Goal: Information Seeking & Learning: Check status

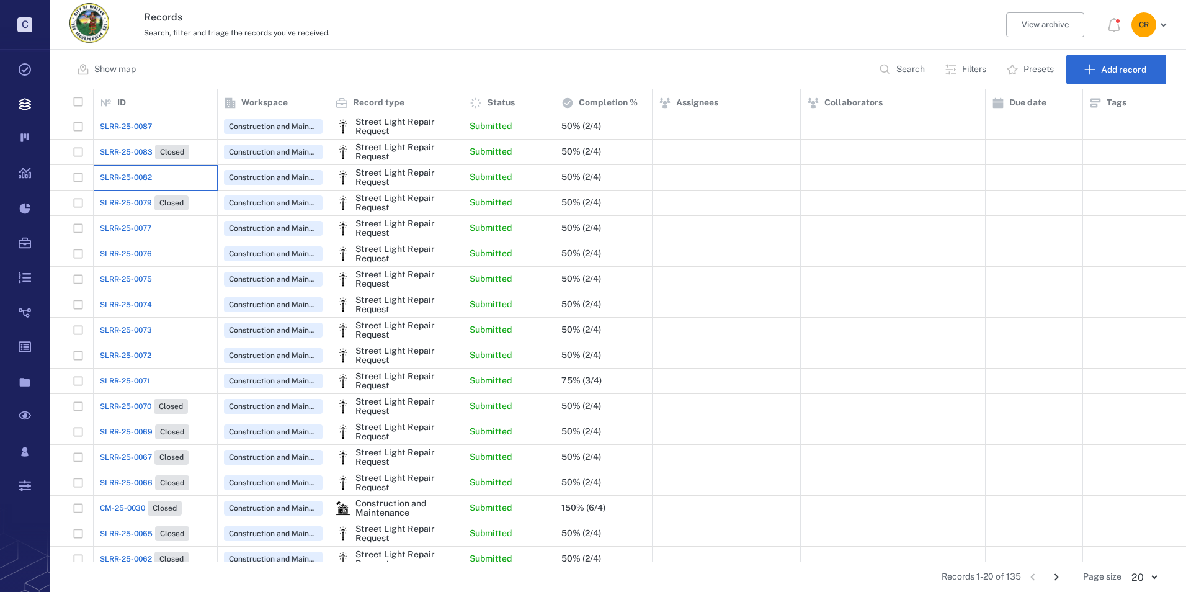
click at [153, 174] on div "SLRR-25-0082" at bounding box center [155, 177] width 111 height 25
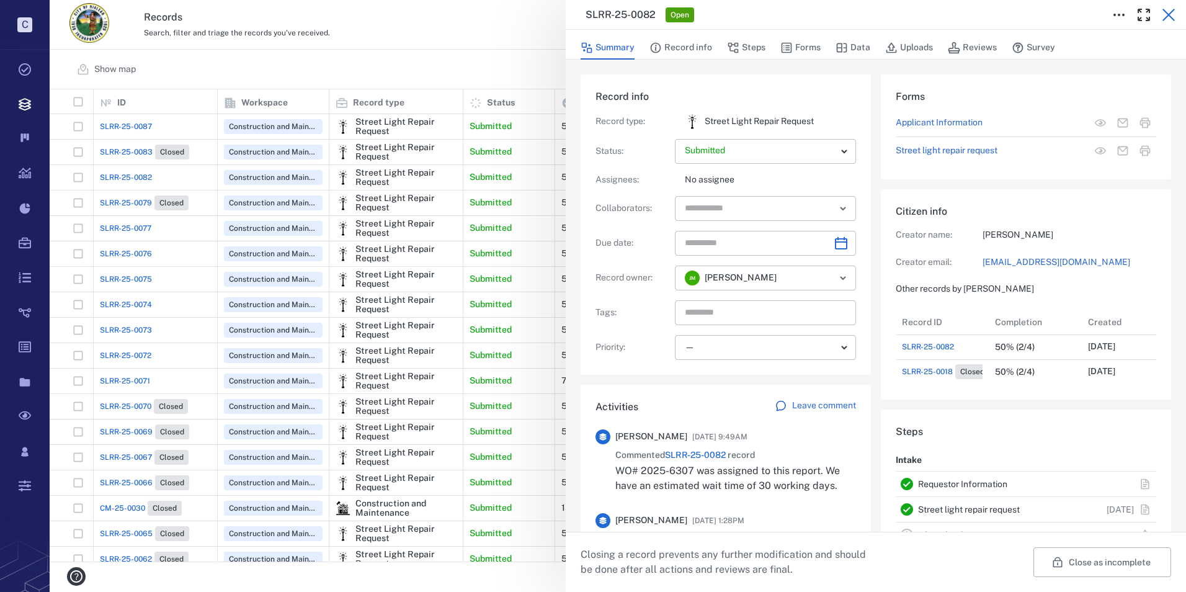
click at [1167, 13] on icon "button" at bounding box center [1169, 15] width 12 height 12
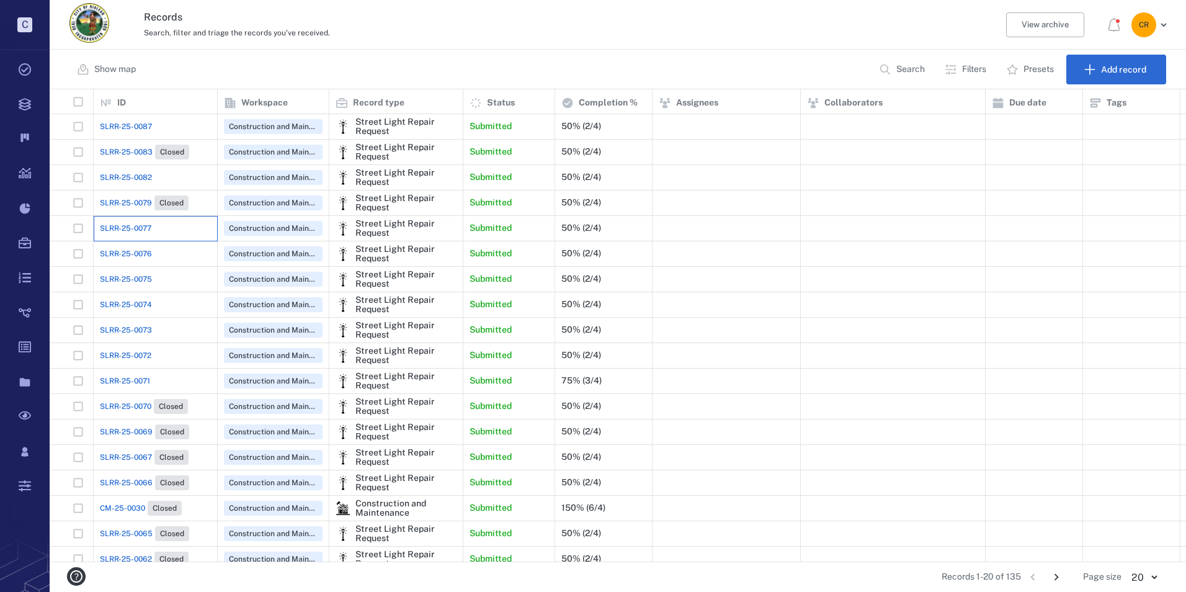
click at [153, 224] on div "SLRR-25-0077" at bounding box center [155, 228] width 111 height 25
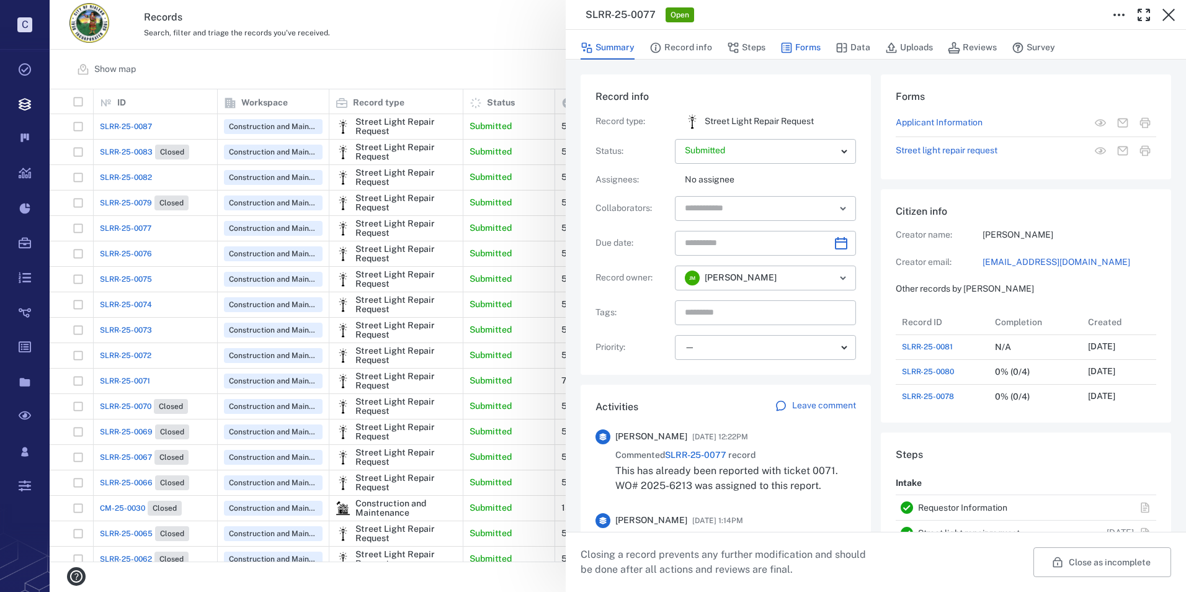
click at [808, 51] on button "Forms" at bounding box center [801, 48] width 40 height 24
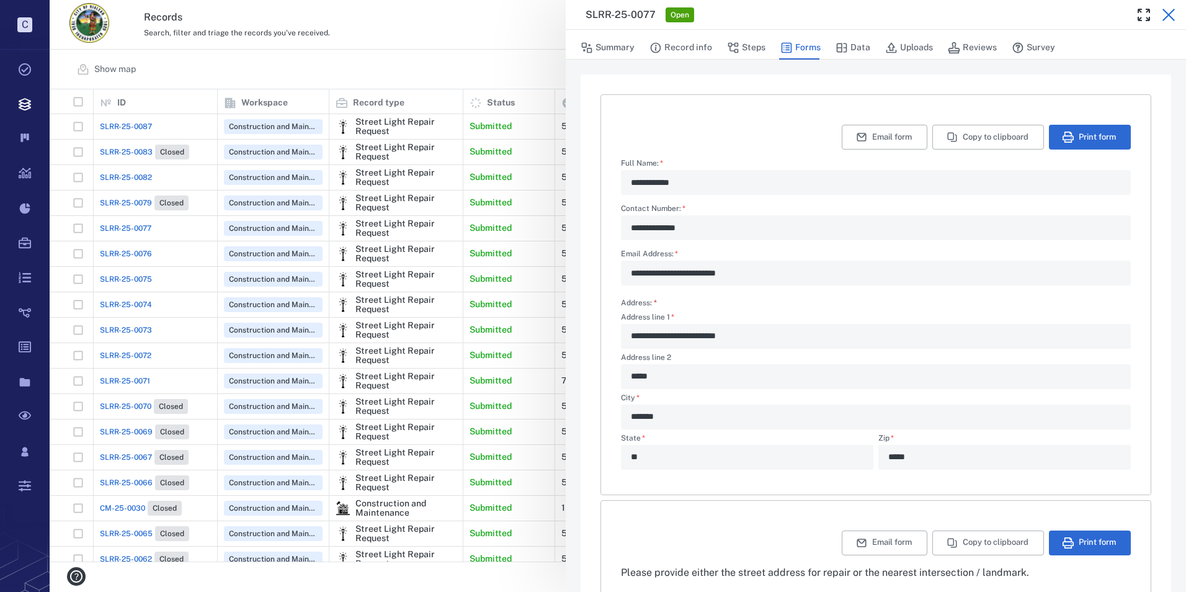
click at [1173, 19] on icon "button" at bounding box center [1169, 15] width 12 height 12
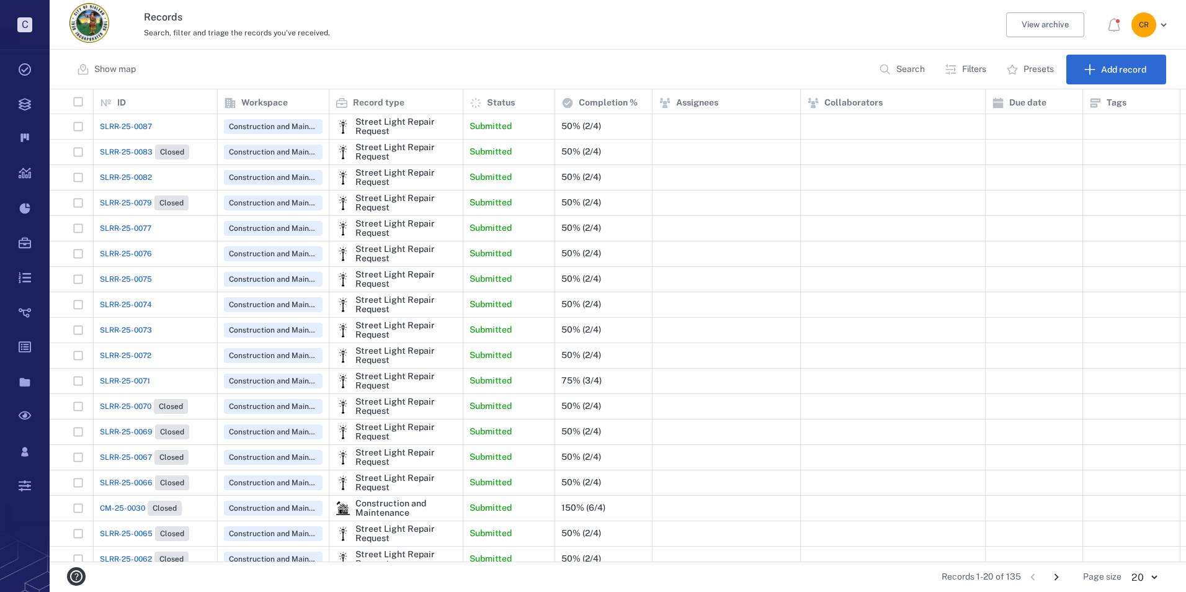
click at [130, 255] on span "SLRR-25-0076" at bounding box center [126, 253] width 52 height 11
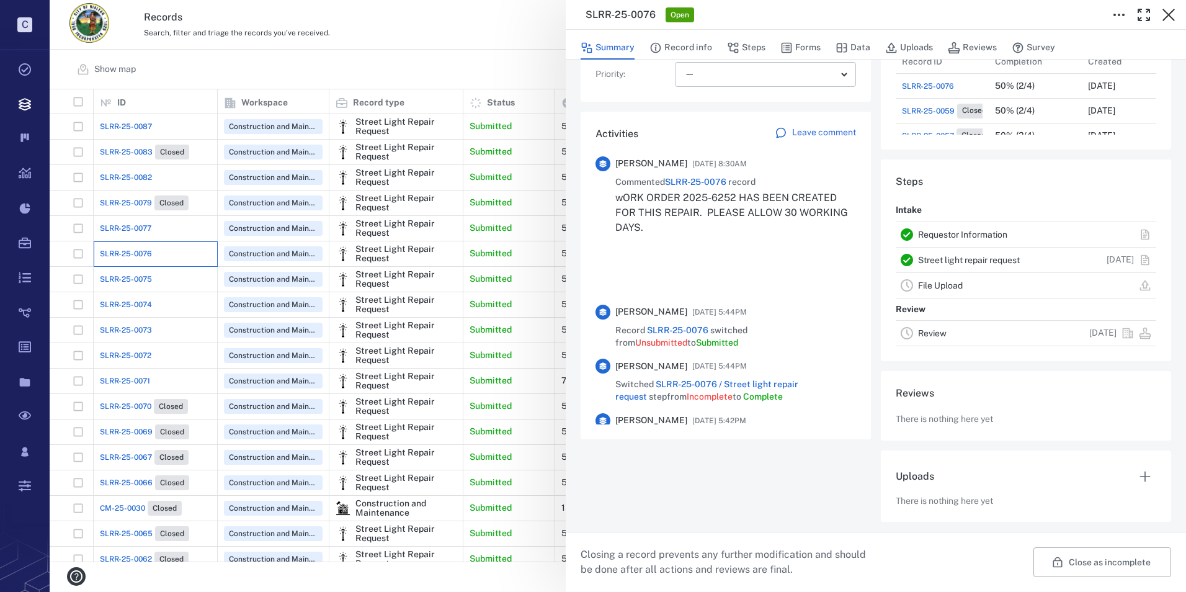
scroll to position [87, 0]
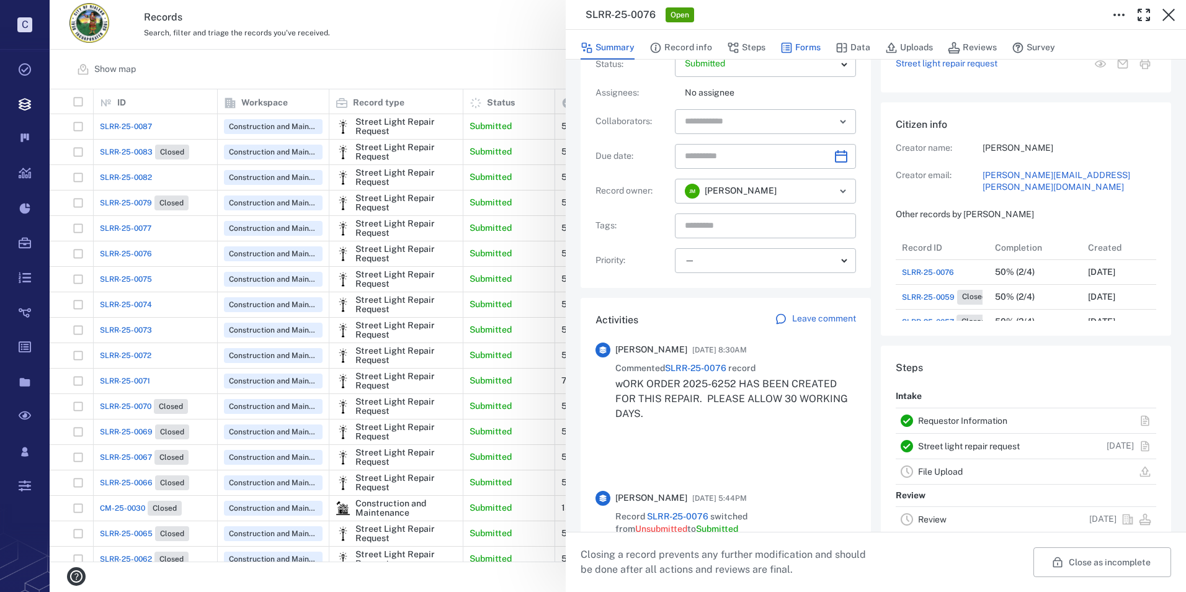
click at [797, 47] on button "Forms" at bounding box center [801, 48] width 40 height 24
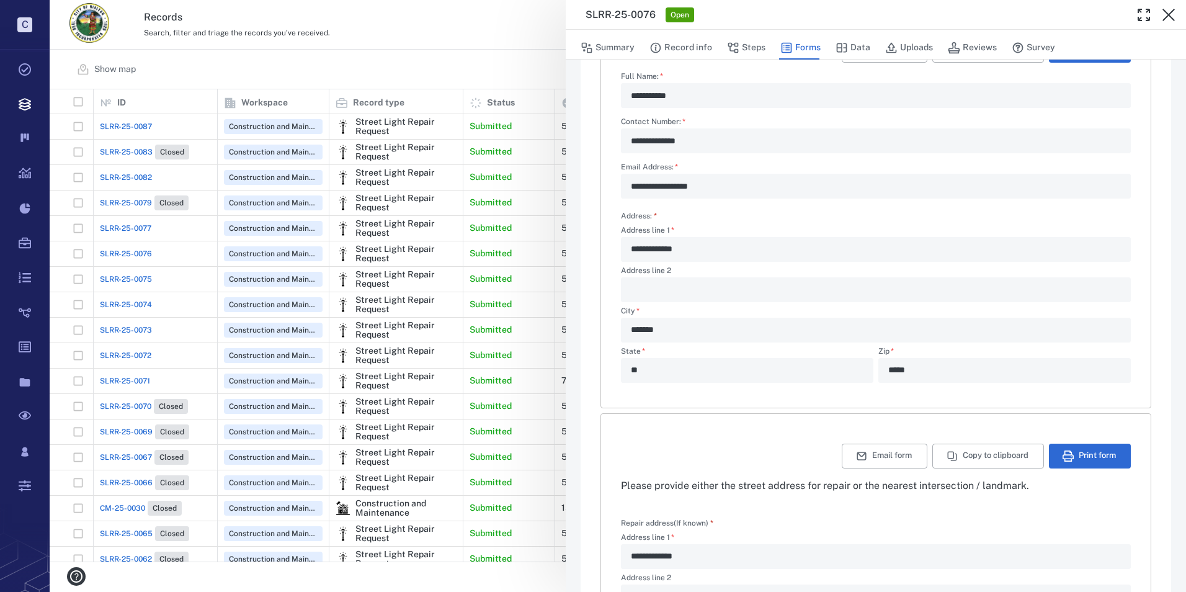
scroll to position [25, 0]
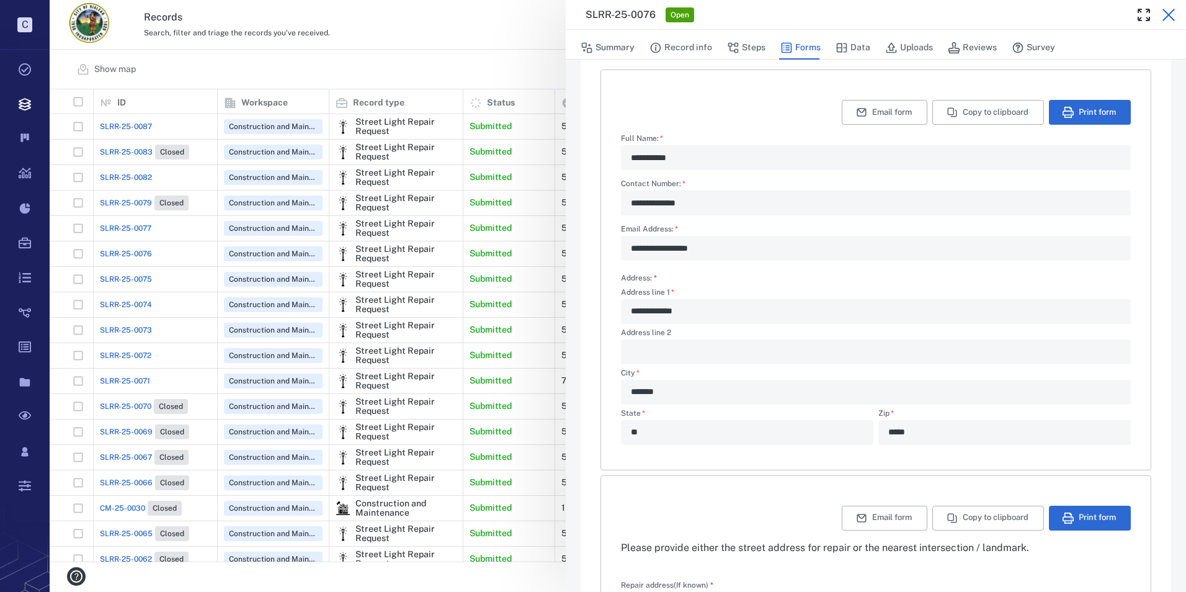
click at [1167, 13] on icon "button" at bounding box center [1169, 15] width 12 height 12
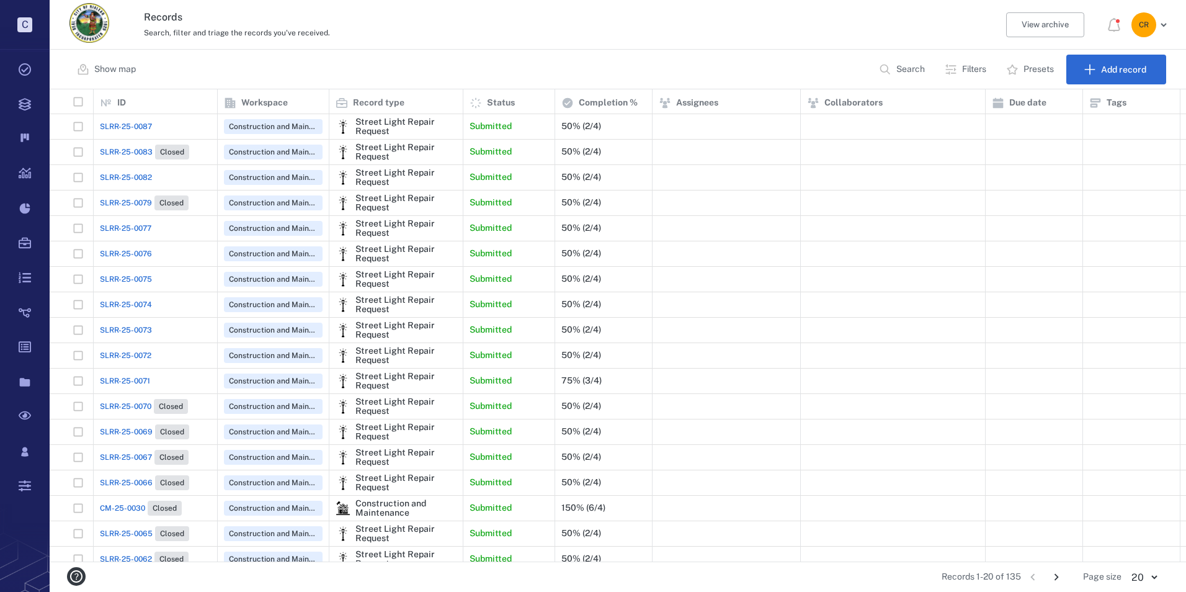
click at [137, 251] on span "SLRR-25-0076" at bounding box center [126, 253] width 52 height 11
click at [109, 250] on span "SLRR-25-0076" at bounding box center [126, 253] width 52 height 11
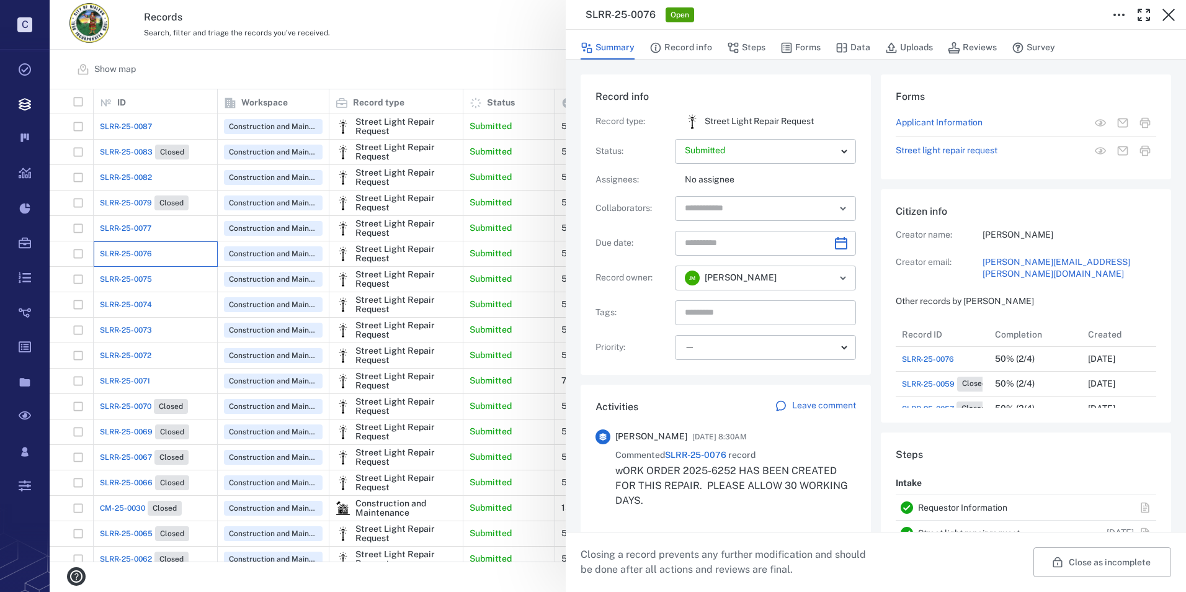
scroll to position [124, 237]
click at [1167, 16] on icon "button" at bounding box center [1169, 14] width 15 height 15
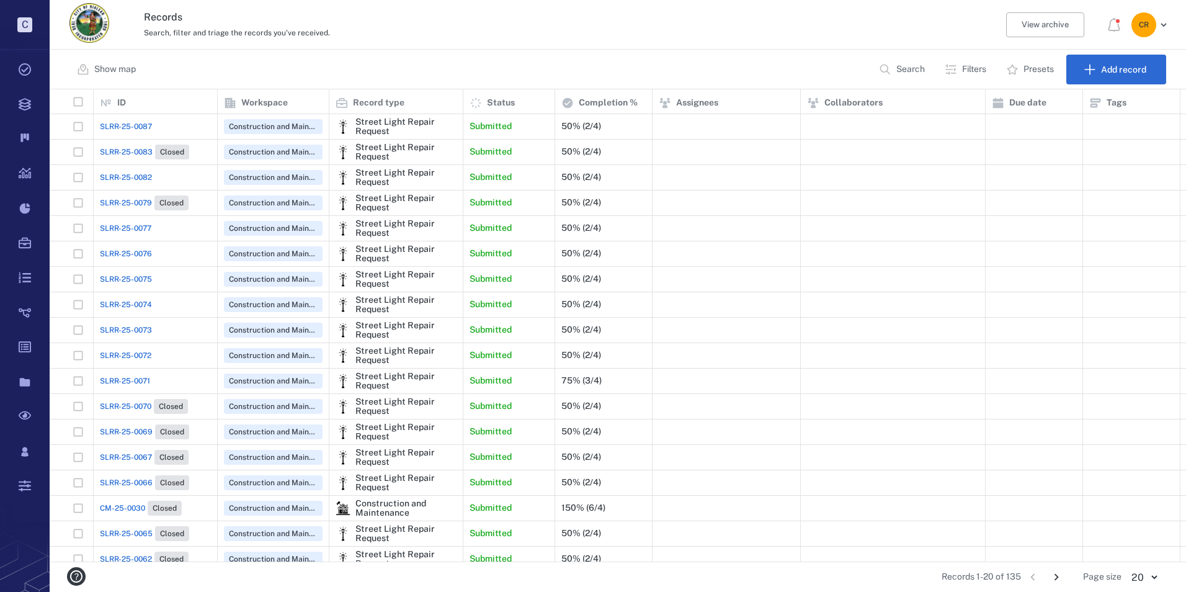
click at [127, 284] on span "SLRR-25-0075" at bounding box center [126, 279] width 52 height 11
drag, startPoint x: 127, startPoint y: 284, endPoint x: 127, endPoint y: 276, distance: 8.1
click at [127, 276] on span "SLRR-25-0075" at bounding box center [126, 279] width 52 height 11
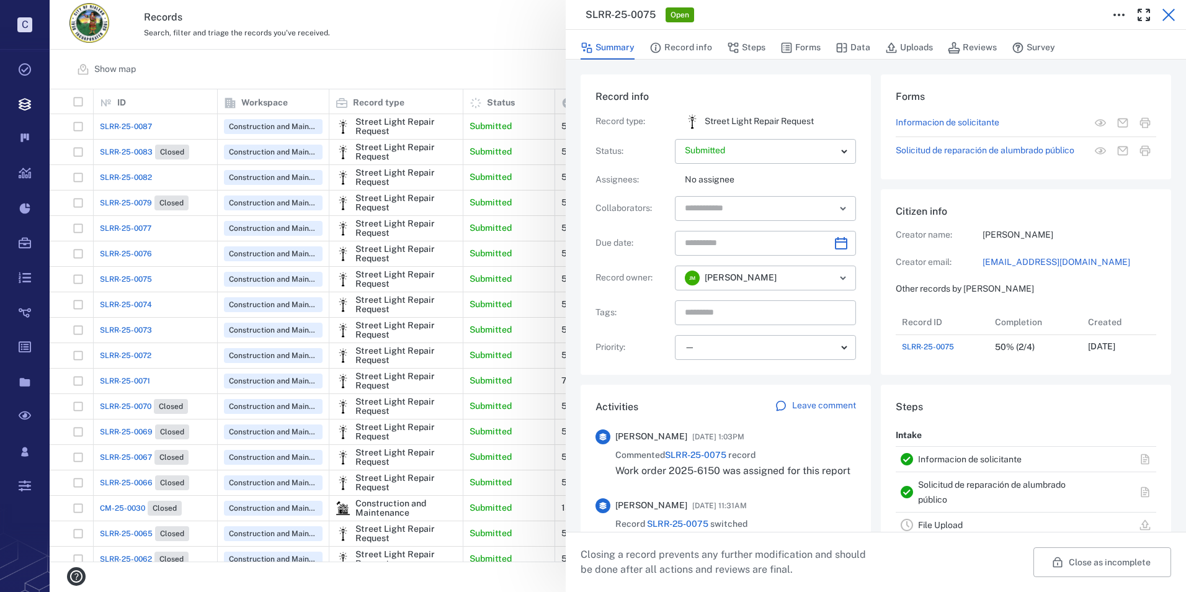
click at [1169, 19] on icon "button" at bounding box center [1169, 14] width 15 height 15
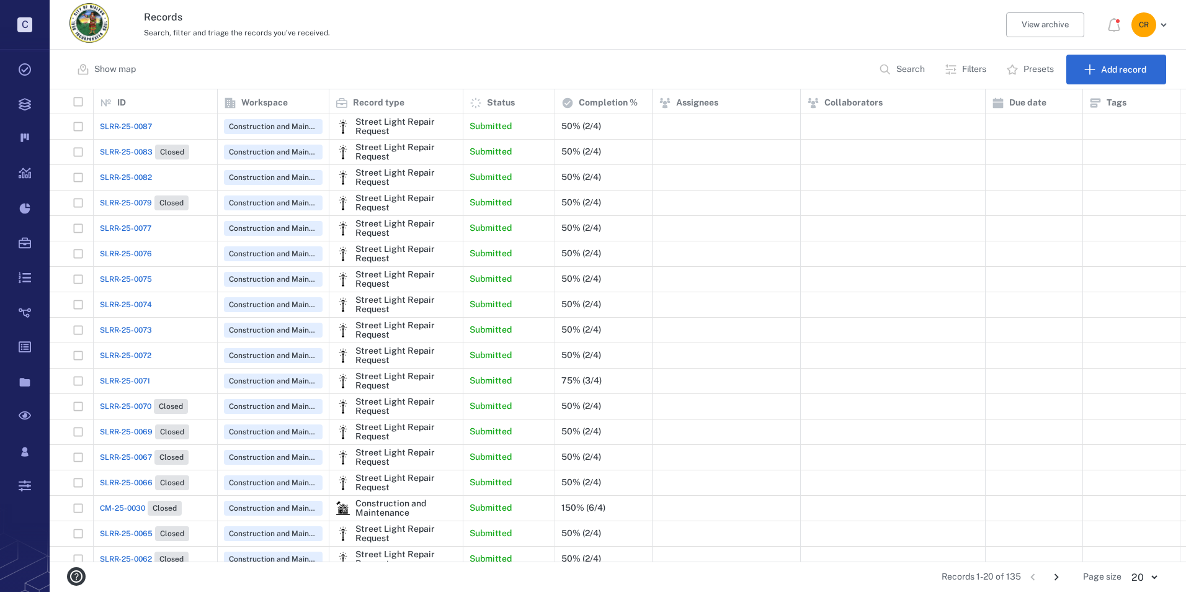
click at [132, 305] on span "SLRR-25-0074" at bounding box center [126, 304] width 52 height 11
click at [132, 304] on span "SLRR-25-0074" at bounding box center [126, 304] width 52 height 11
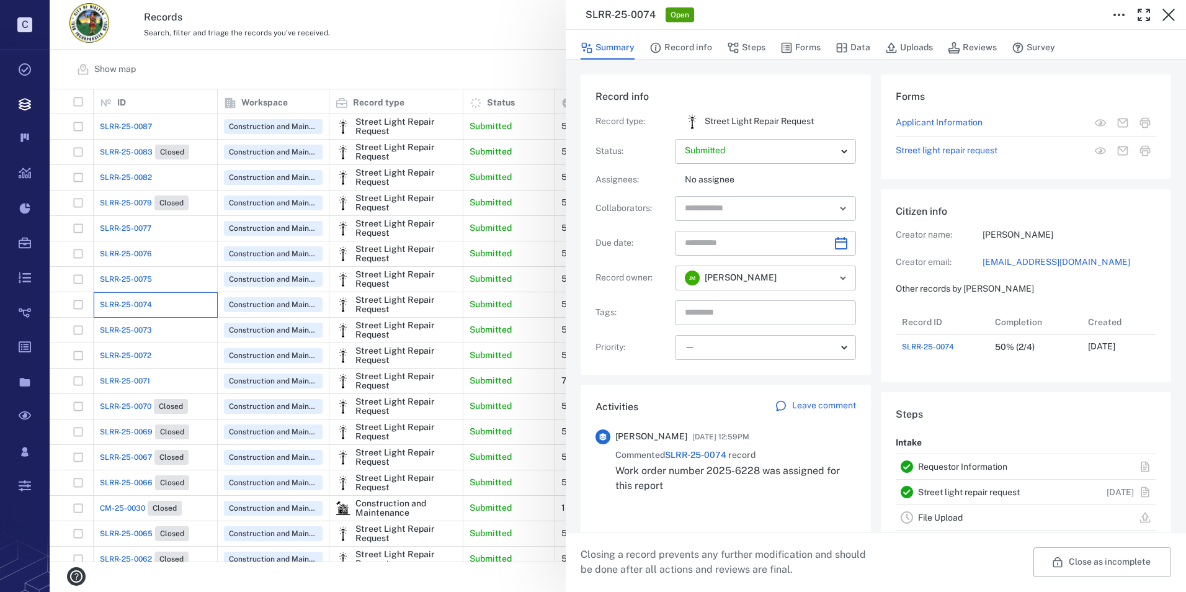
scroll to position [50, 246]
drag, startPoint x: 1170, startPoint y: 18, endPoint x: 1143, endPoint y: 27, distance: 28.7
click at [1170, 18] on icon "button" at bounding box center [1169, 14] width 15 height 15
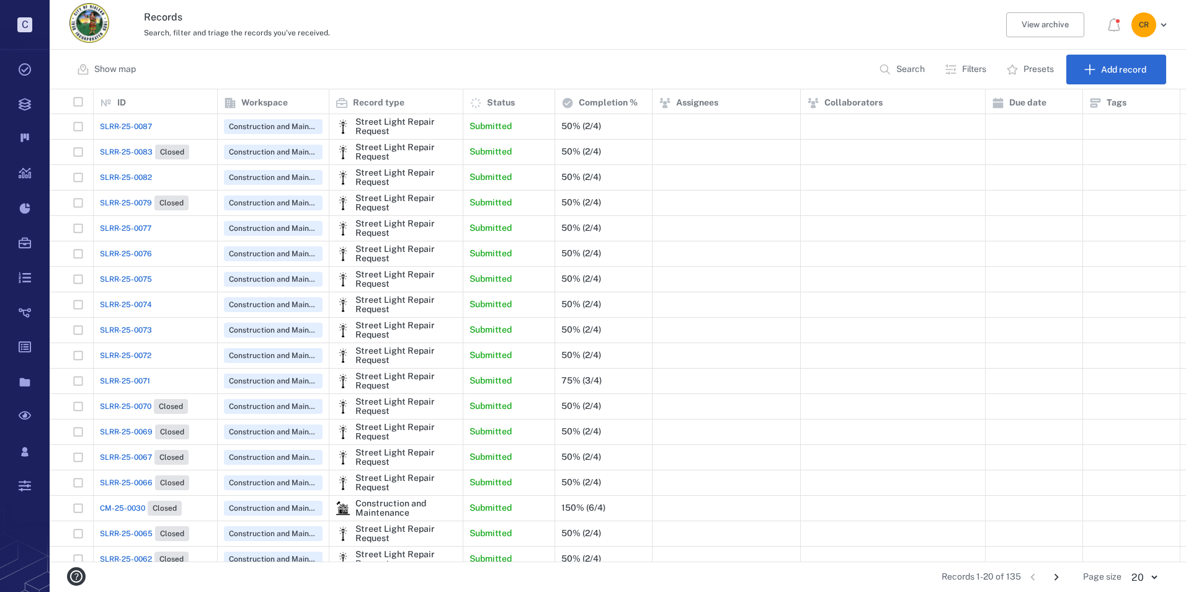
click at [125, 334] on span "SLRR-25-0073" at bounding box center [126, 330] width 52 height 11
drag, startPoint x: 125, startPoint y: 334, endPoint x: 132, endPoint y: 331, distance: 7.5
click at [132, 331] on span "SLRR-25-0073" at bounding box center [126, 330] width 52 height 11
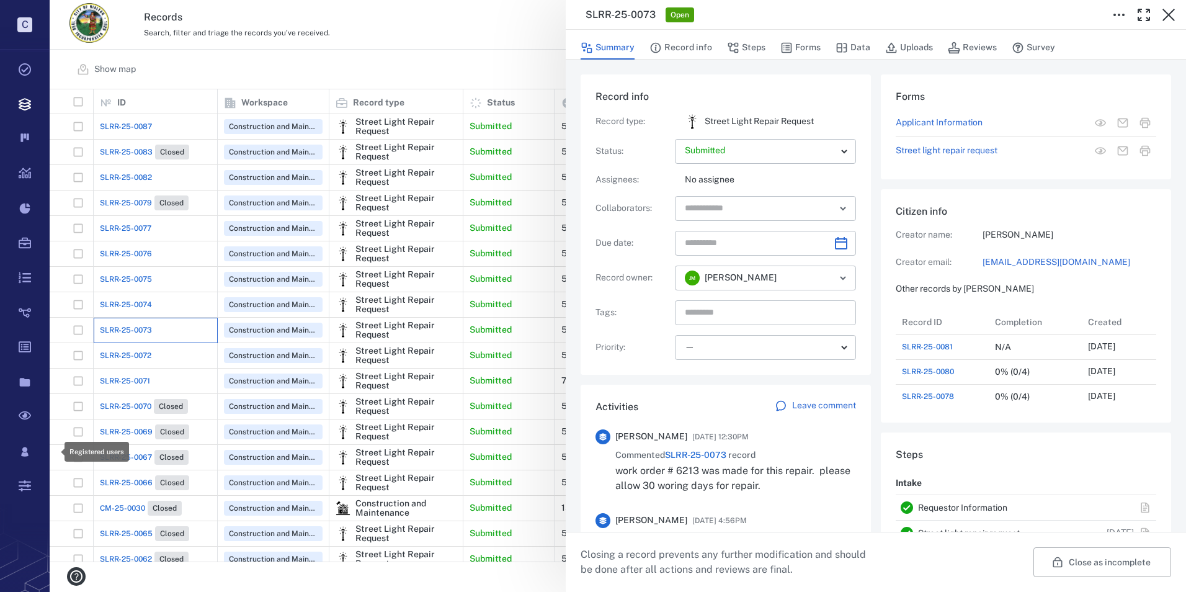
scroll to position [463, 1128]
click at [1168, 16] on icon "button" at bounding box center [1169, 15] width 12 height 12
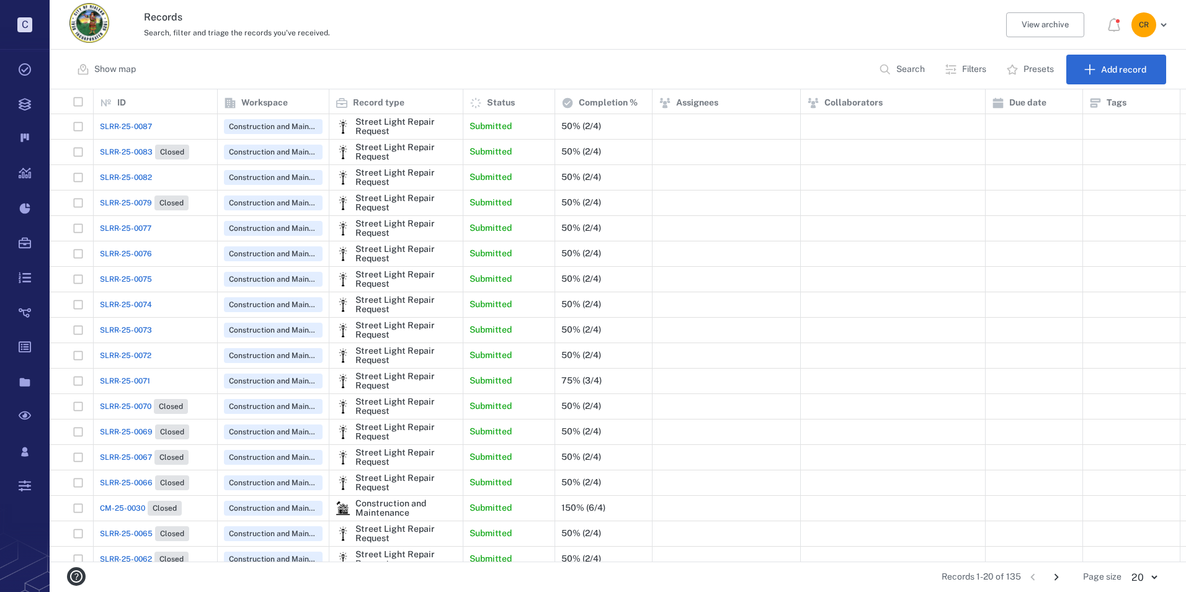
scroll to position [463, 1128]
click at [134, 311] on div "SLRR-25-0074" at bounding box center [155, 304] width 111 height 25
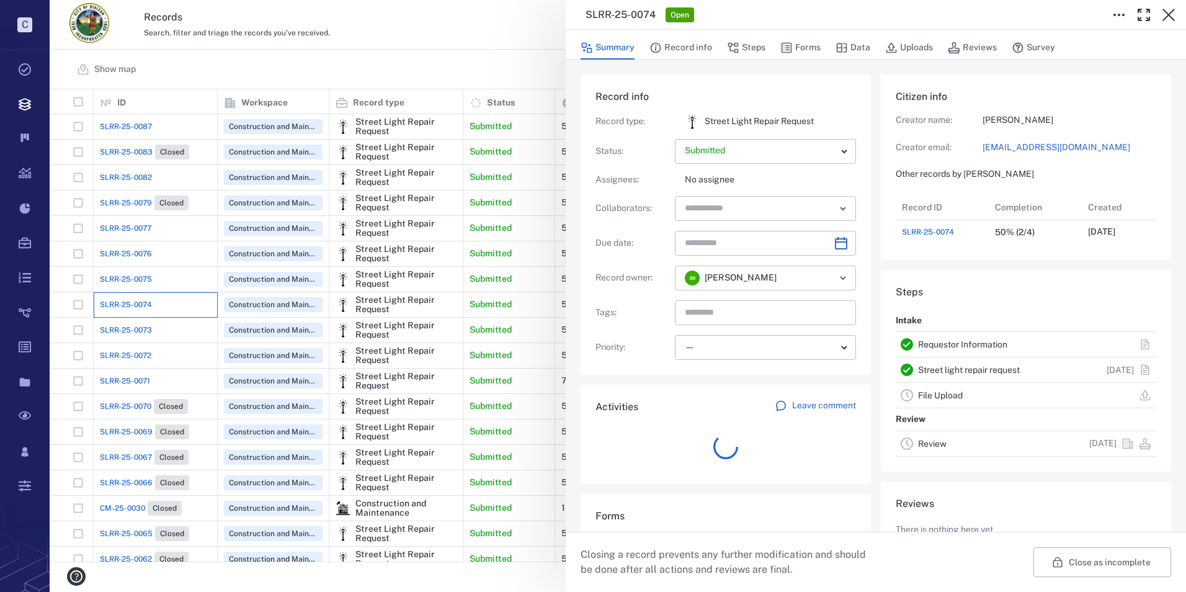
scroll to position [50, 246]
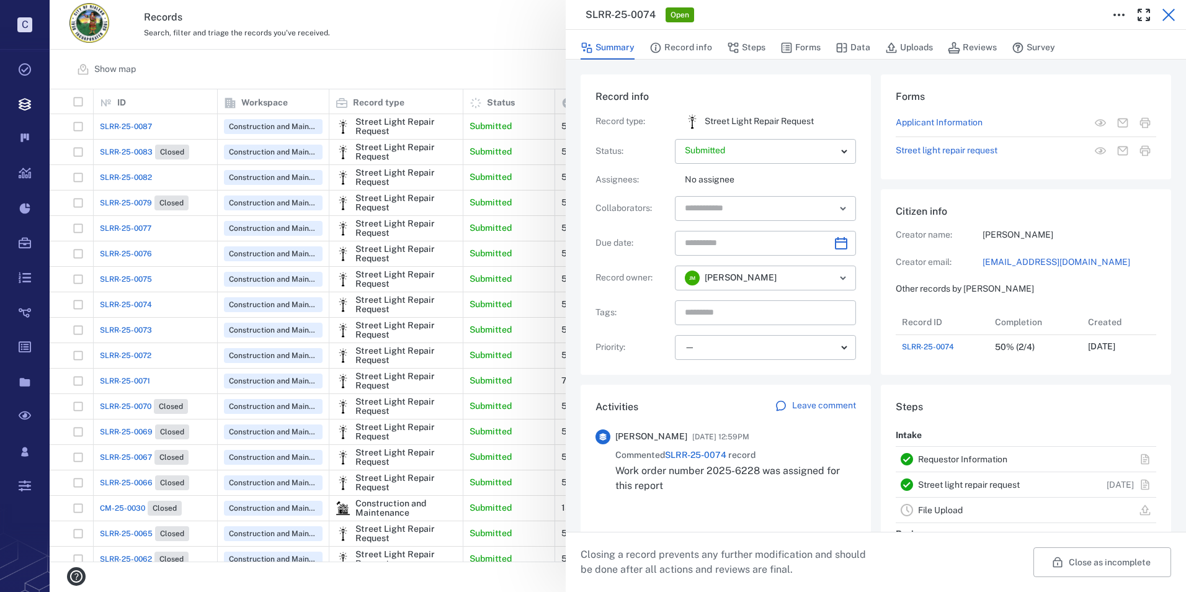
click at [1168, 14] on icon "button" at bounding box center [1169, 15] width 12 height 12
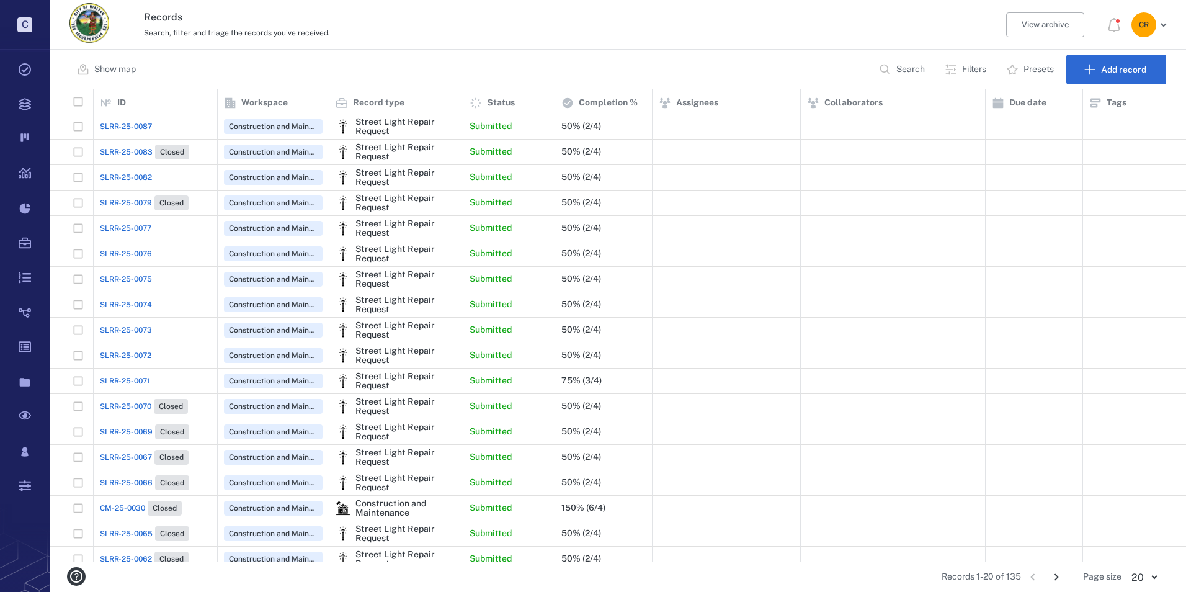
click at [122, 329] on span "SLRR-25-0073" at bounding box center [126, 330] width 52 height 11
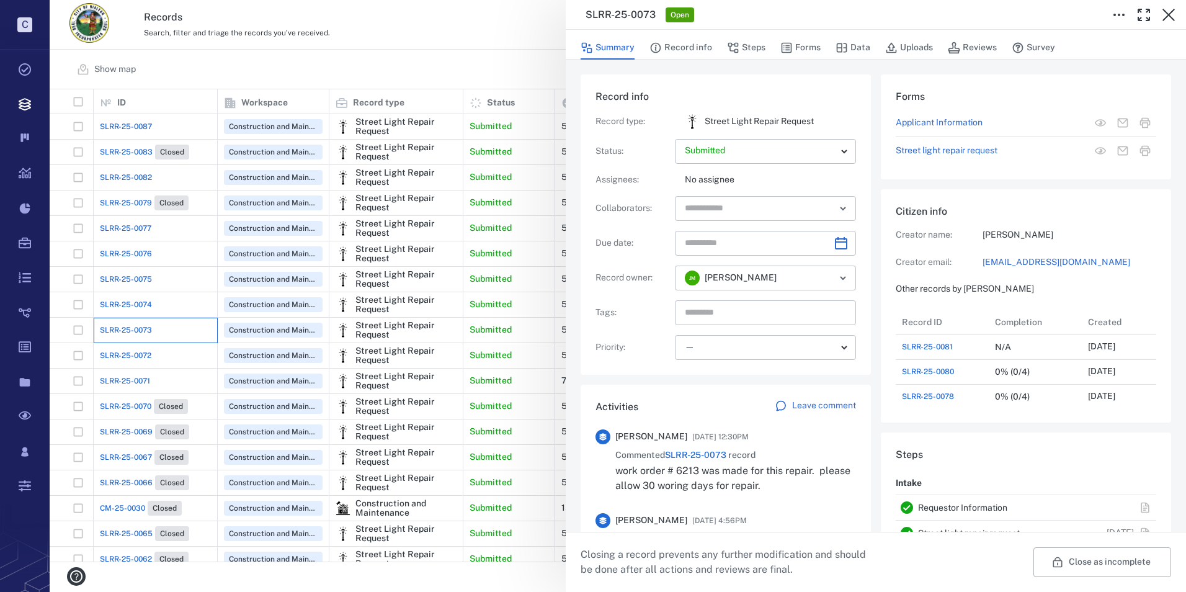
scroll to position [10, 10]
click at [801, 45] on button "Forms" at bounding box center [801, 48] width 40 height 24
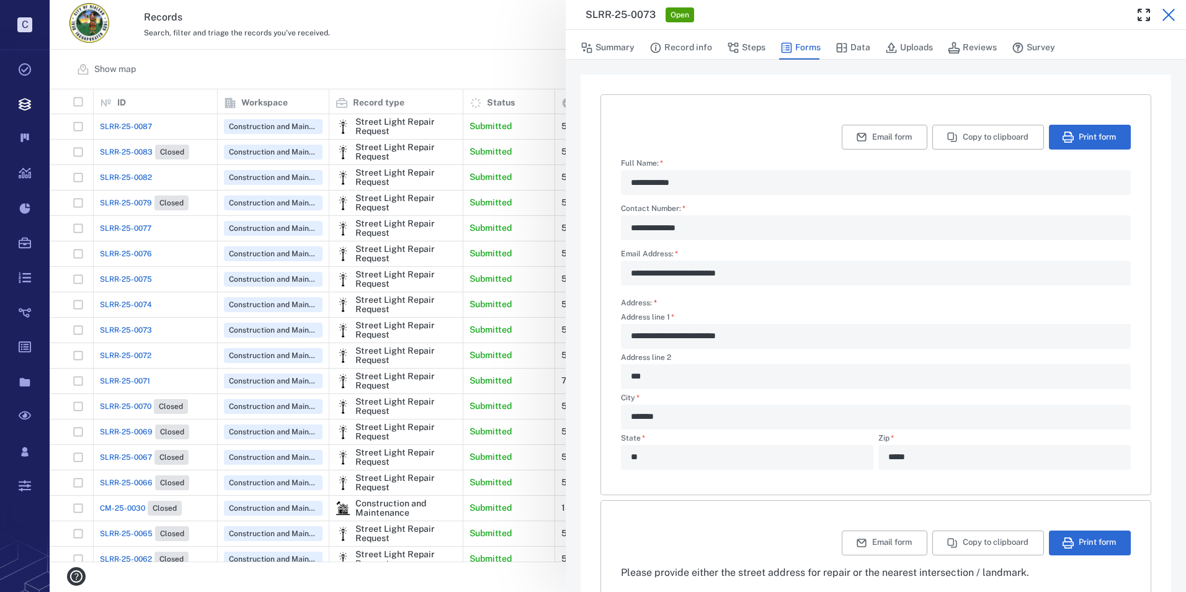
click at [1168, 17] on icon "button" at bounding box center [1169, 14] width 15 height 15
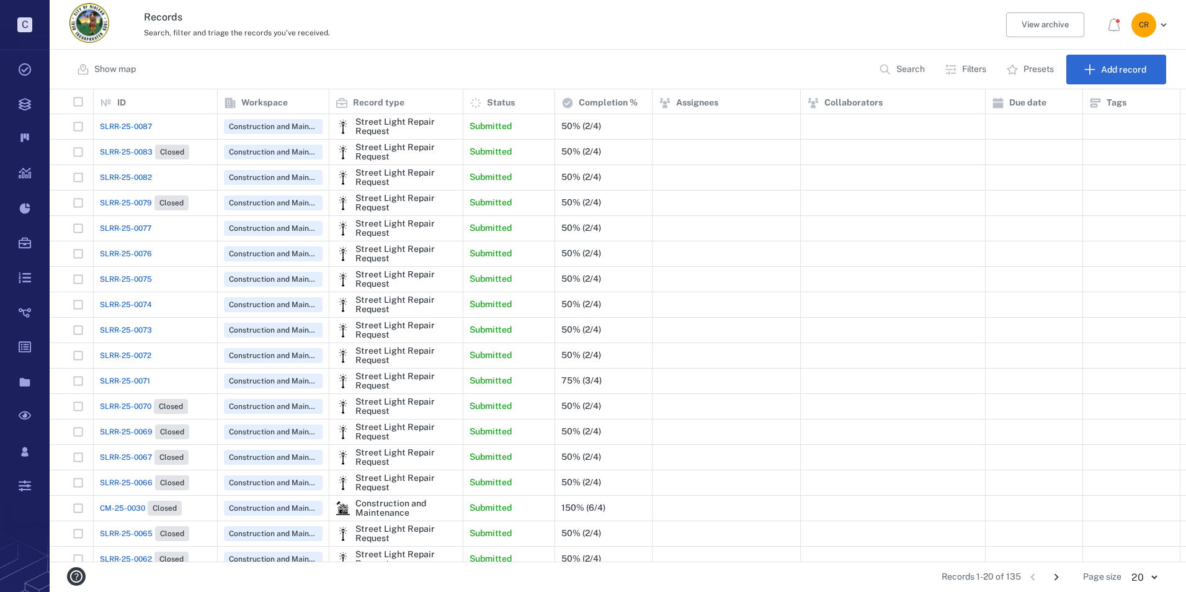
click at [148, 381] on span "SLRR-25-0071" at bounding box center [125, 380] width 50 height 11
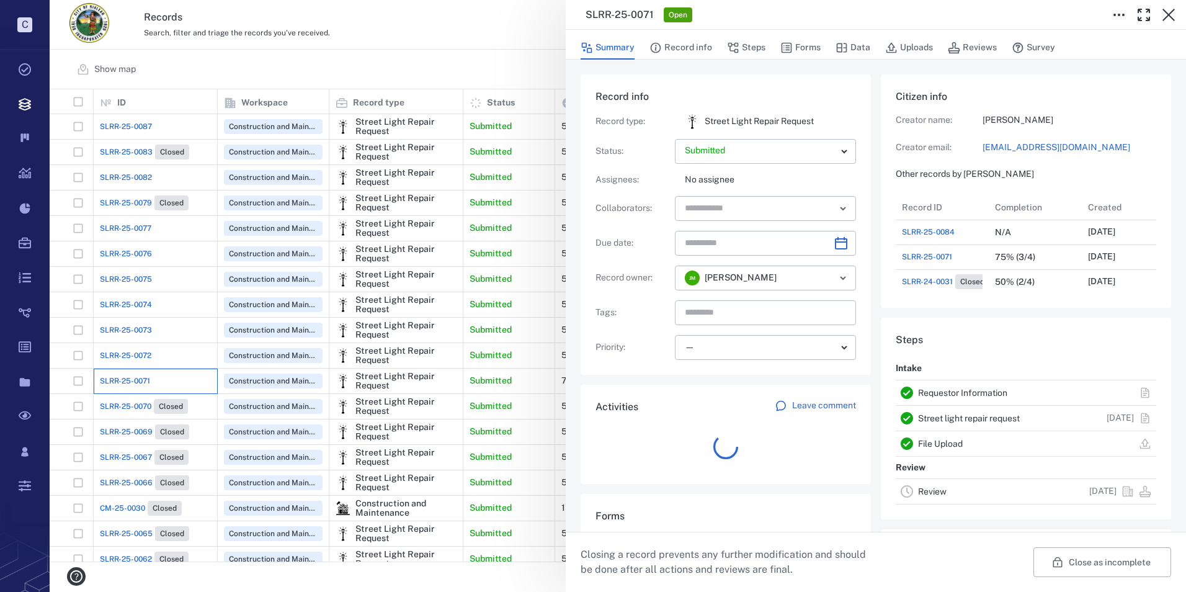
scroll to position [99, 237]
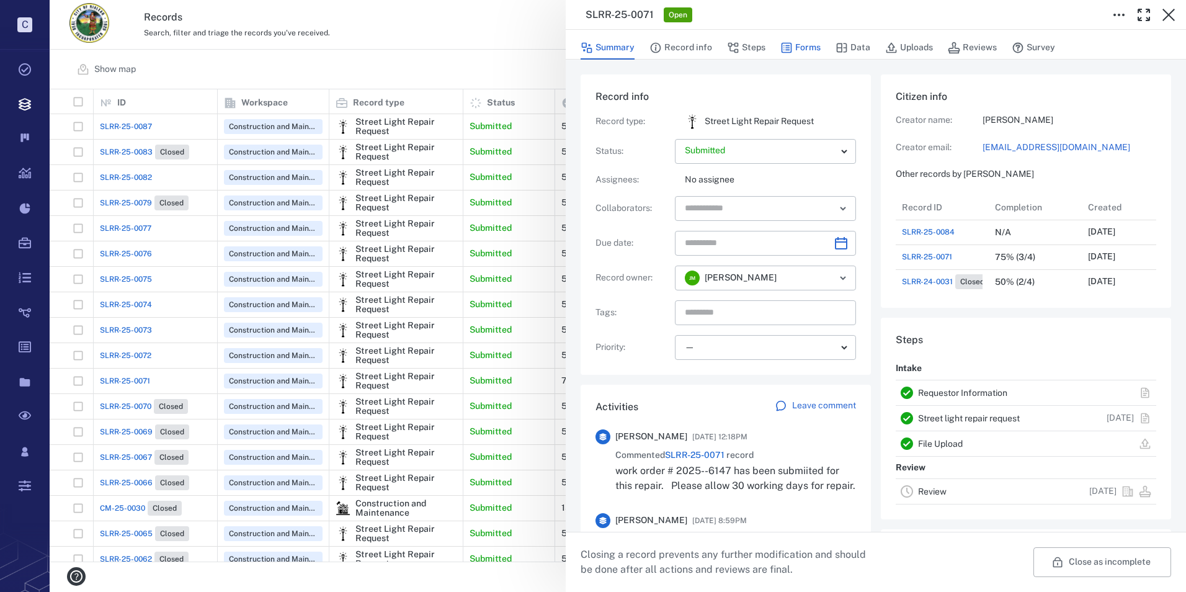
click at [802, 52] on button "Forms" at bounding box center [801, 48] width 40 height 24
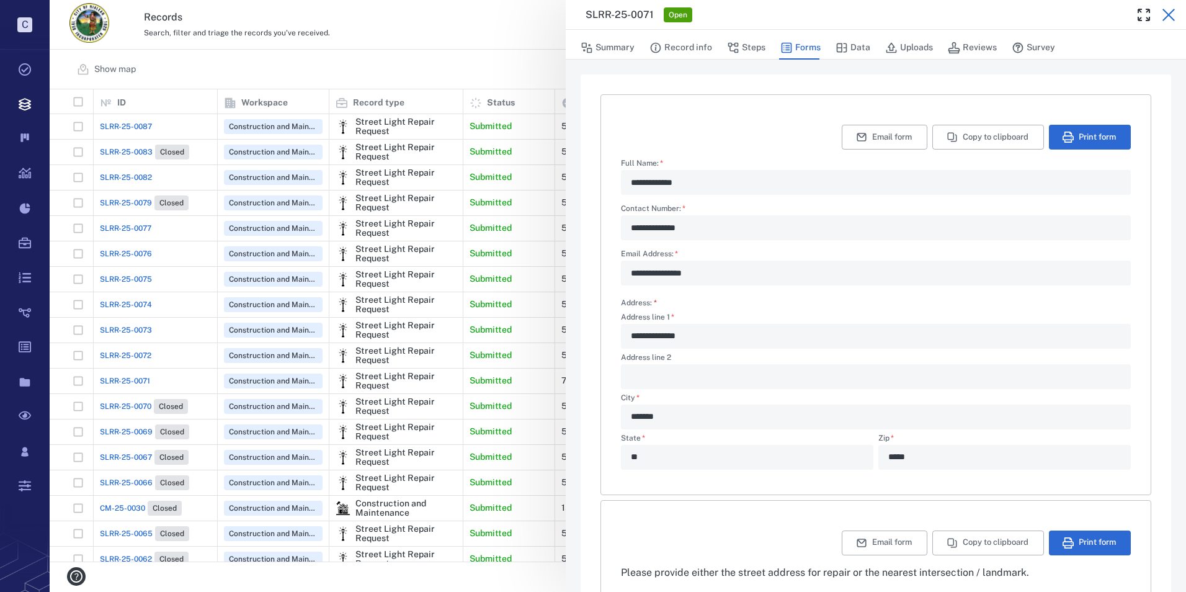
click at [1173, 15] on icon "button" at bounding box center [1169, 14] width 15 height 15
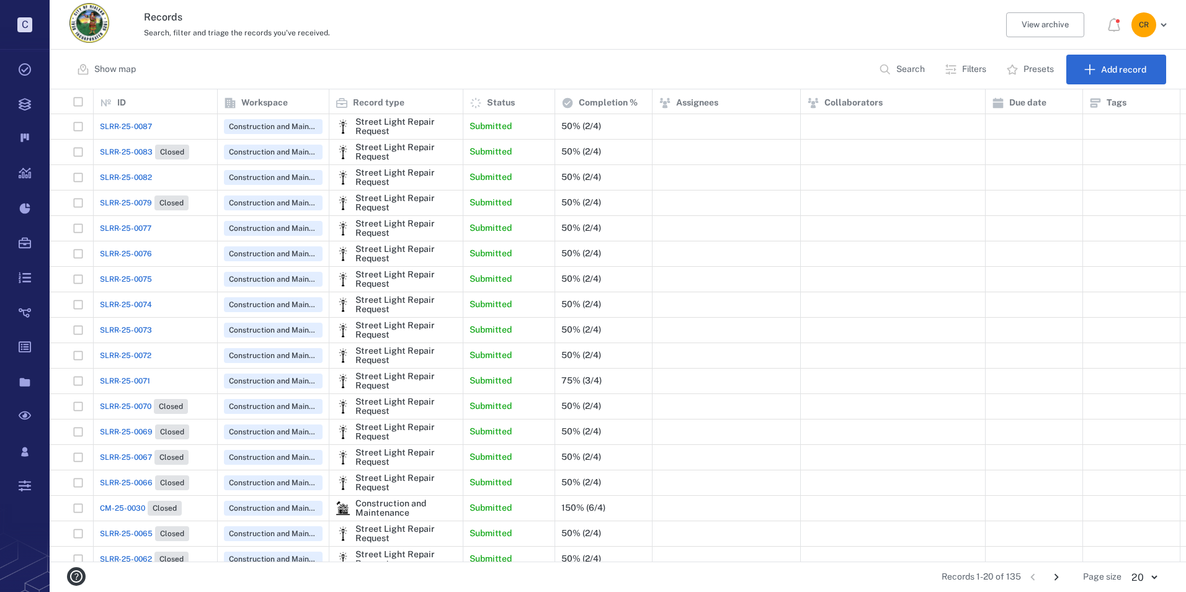
click at [127, 377] on span "SLRR-25-0071" at bounding box center [125, 380] width 50 height 11
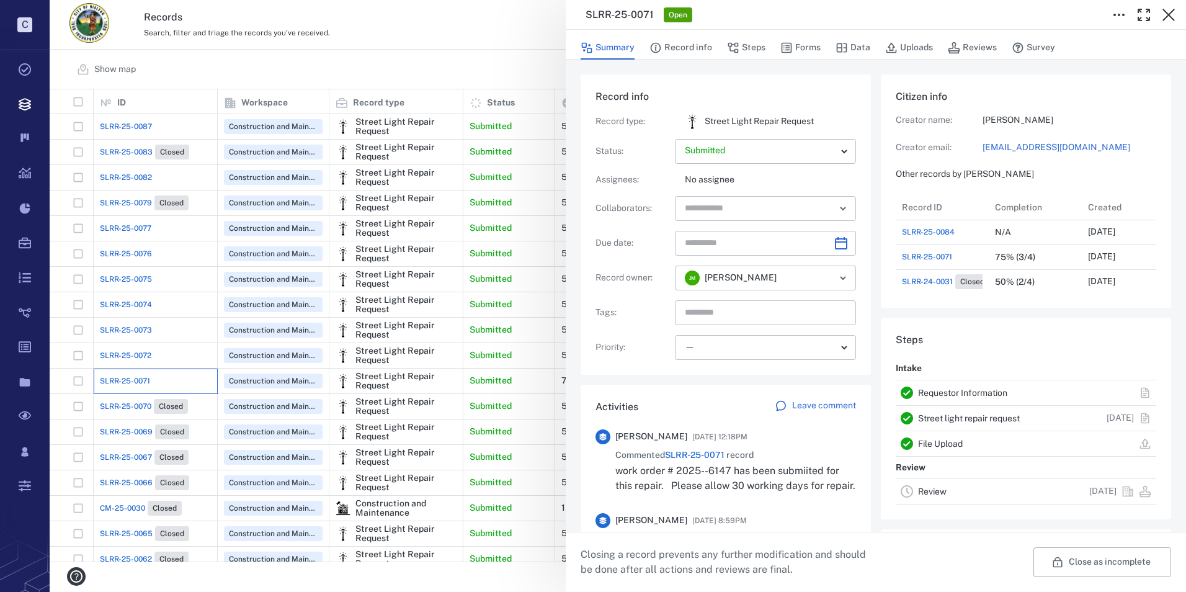
scroll to position [99, 237]
click at [825, 406] on p "Leave comment" at bounding box center [824, 406] width 64 height 12
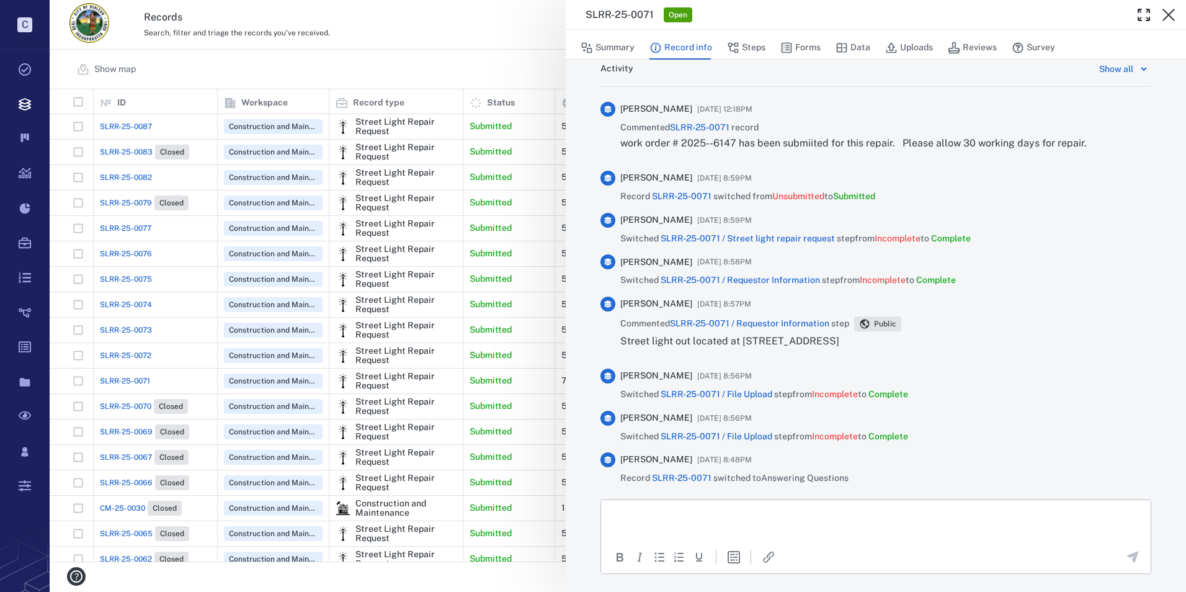
click at [694, 517] on p "Rich Text Area. Press ALT-0 for help." at bounding box center [876, 514] width 529 height 11
click at [907, 431] on span "Switched SLRR-25-0071 / File Upload step from Incomplete to Complete" at bounding box center [764, 437] width 288 height 12
click at [1055, 468] on div "[PERSON_NAME] [DATE] 8:48PM Record SLRR-25-0071 switched to Answering Questions" at bounding box center [876, 468] width 551 height 32
click at [1125, 547] on div "To open the popup, press Shift+Enter To open the popup, press Shift+Enter" at bounding box center [876, 556] width 550 height 29
click at [1126, 553] on icon "Send the comment" at bounding box center [1133, 557] width 15 height 15
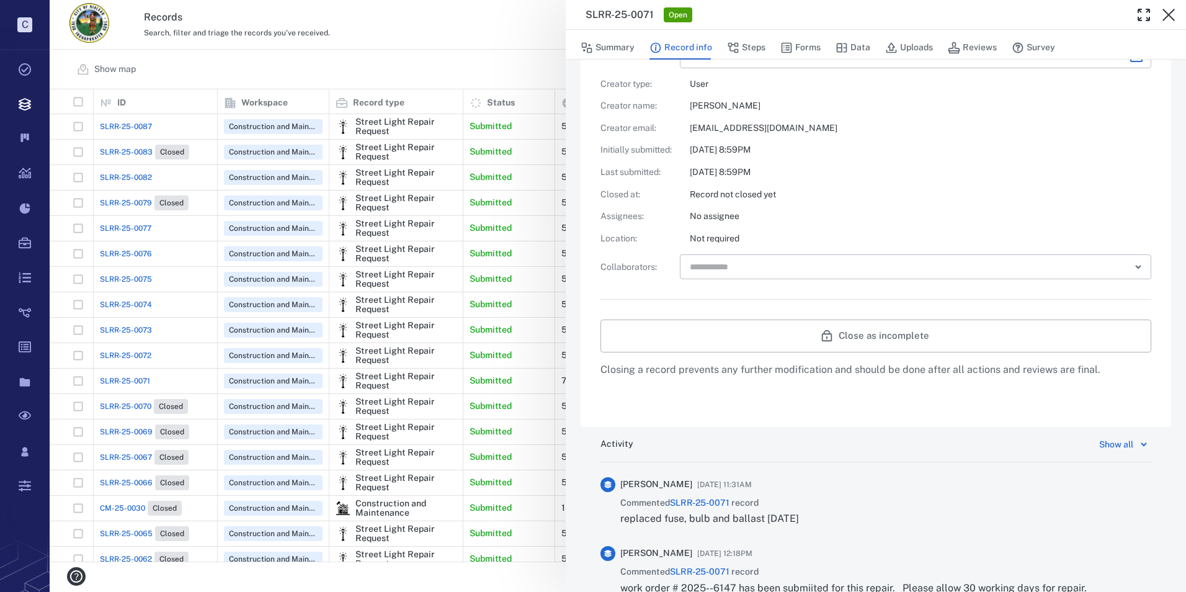
scroll to position [279, 0]
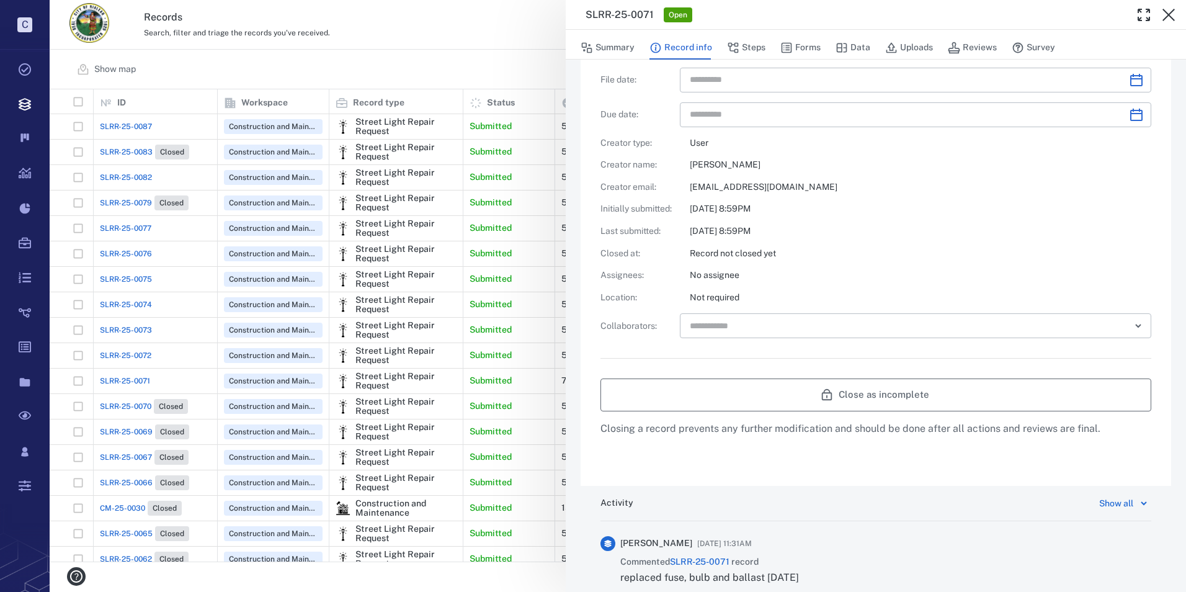
click at [802, 386] on button "Close as incomplete" at bounding box center [876, 394] width 551 height 32
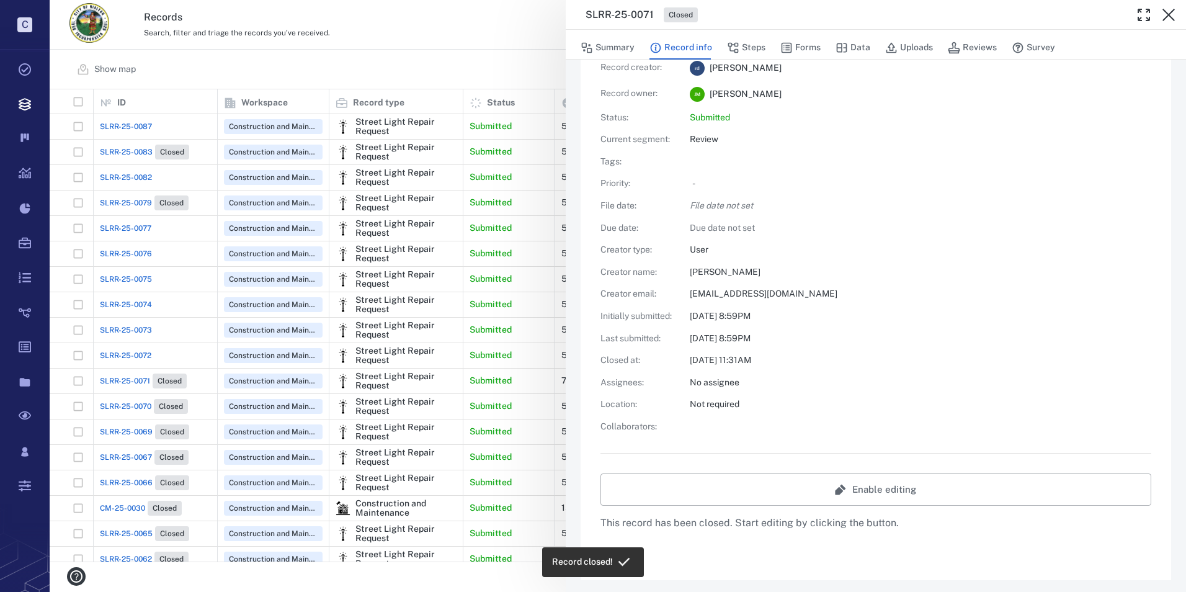
scroll to position [0, 0]
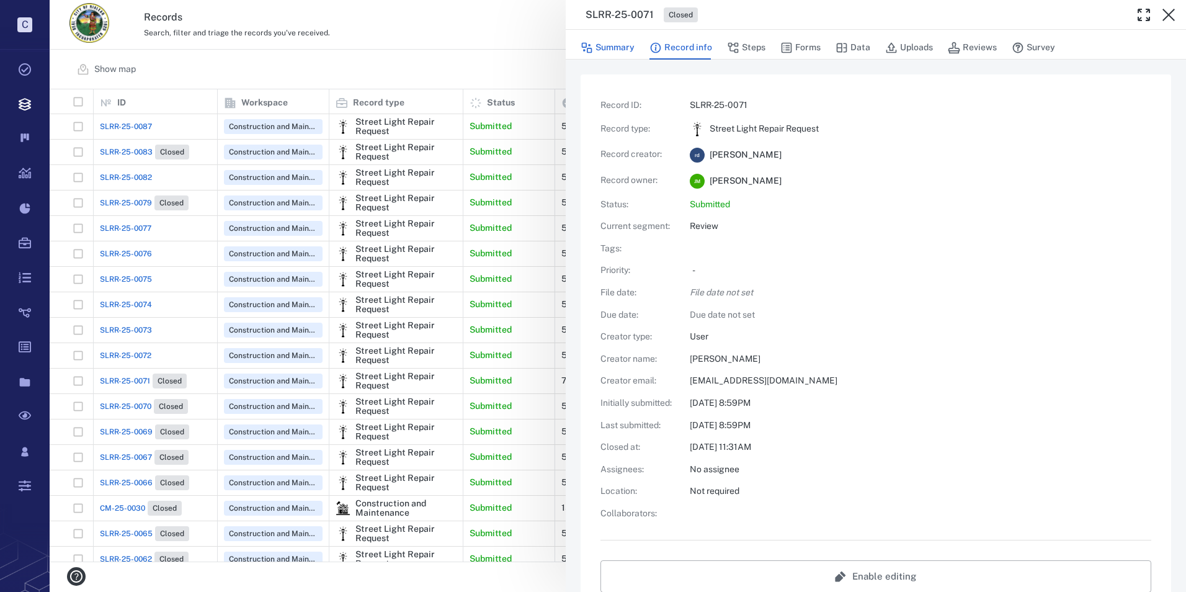
click at [615, 44] on button "Summary" at bounding box center [608, 48] width 54 height 24
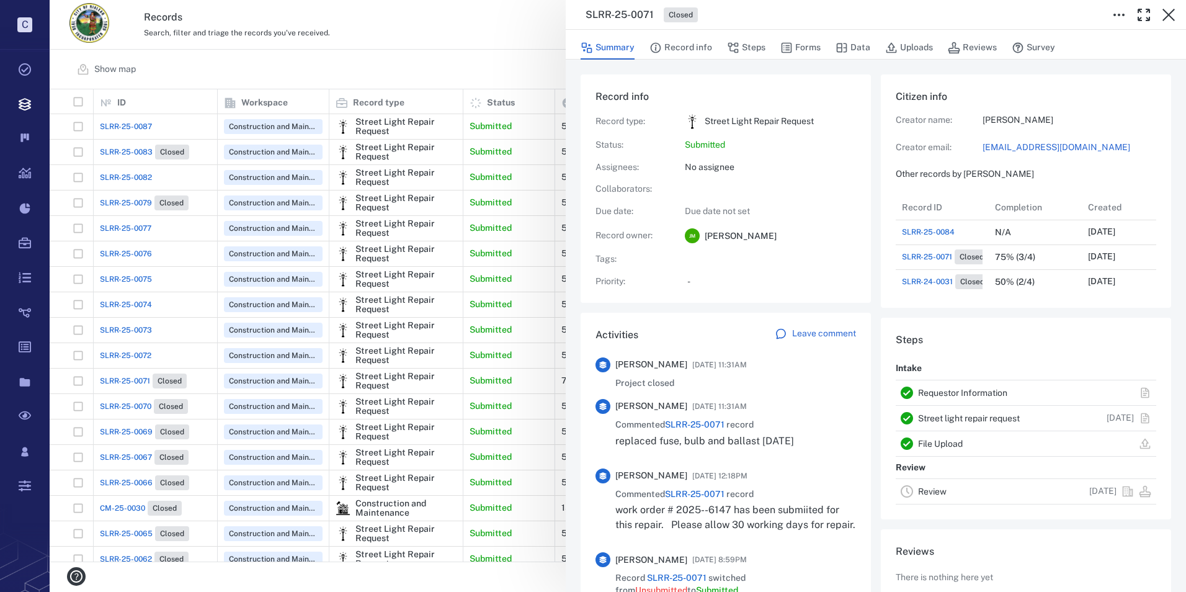
scroll to position [99, 237]
click at [1175, 11] on icon "button" at bounding box center [1169, 14] width 15 height 15
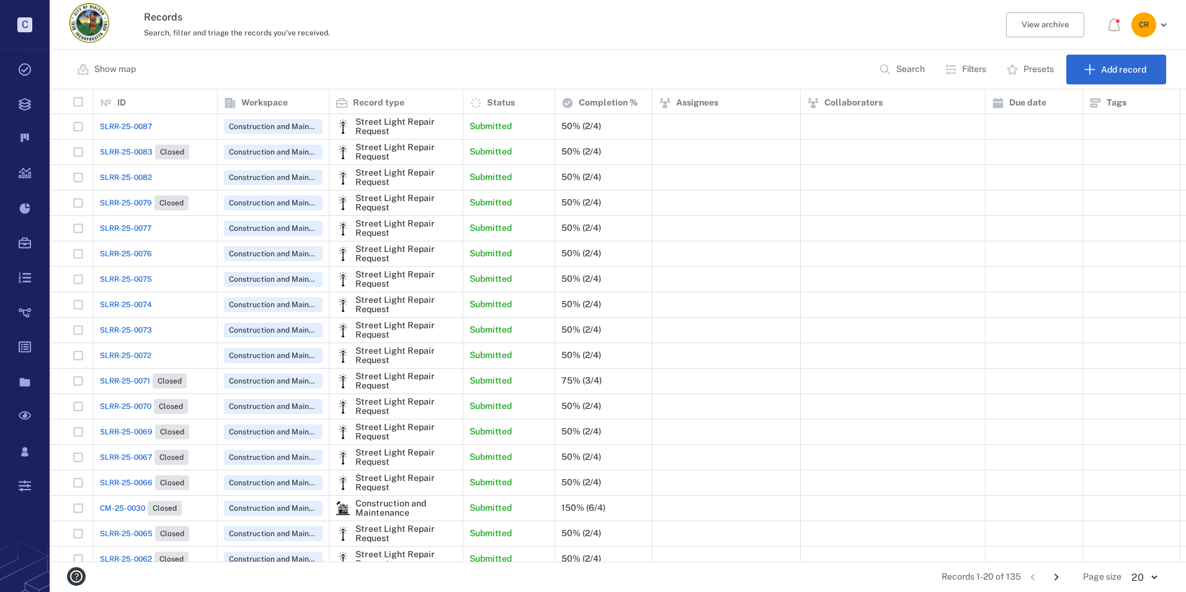
click at [138, 351] on span "SLRR-25-0072" at bounding box center [126, 355] width 52 height 11
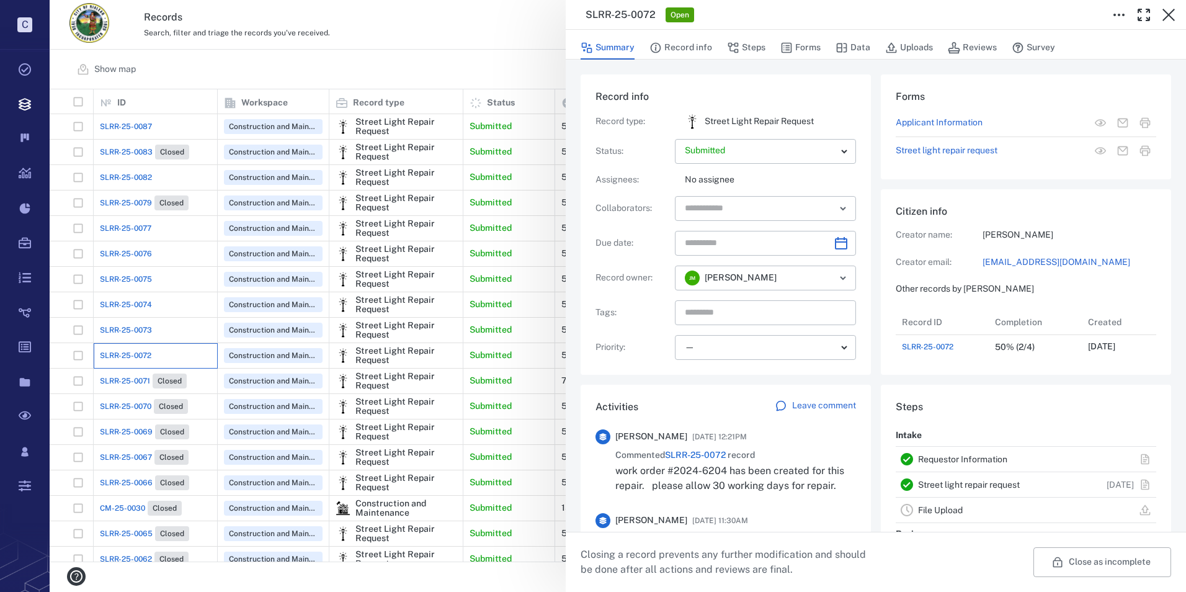
scroll to position [50, 246]
click at [1168, 17] on icon "button" at bounding box center [1169, 14] width 15 height 15
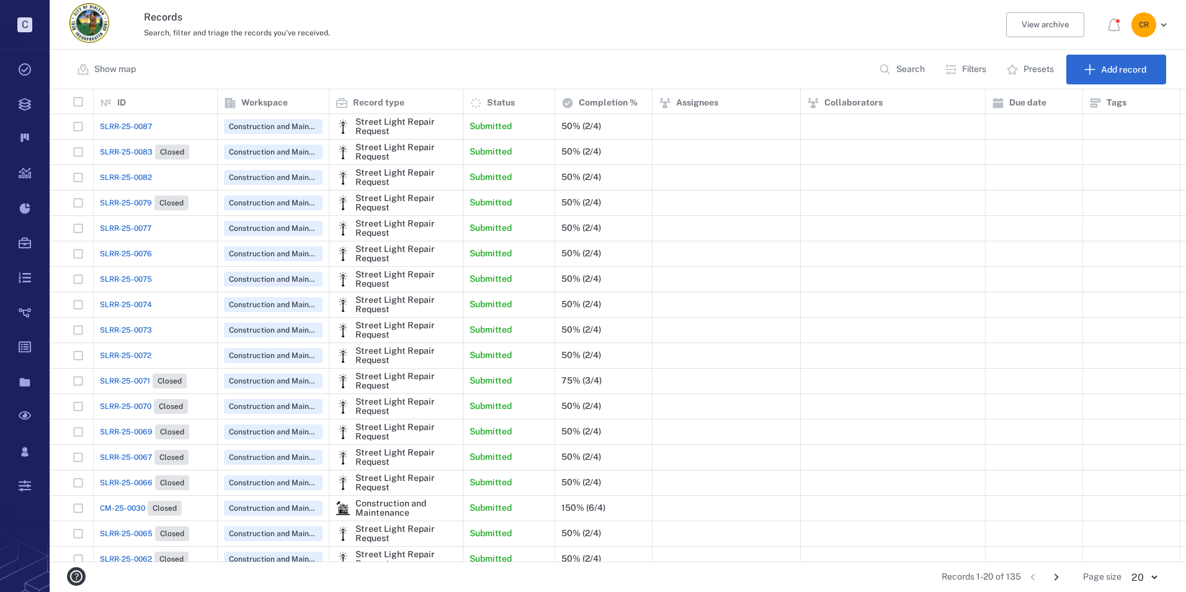
click at [112, 121] on span "SLRR-25-0087" at bounding box center [126, 126] width 52 height 11
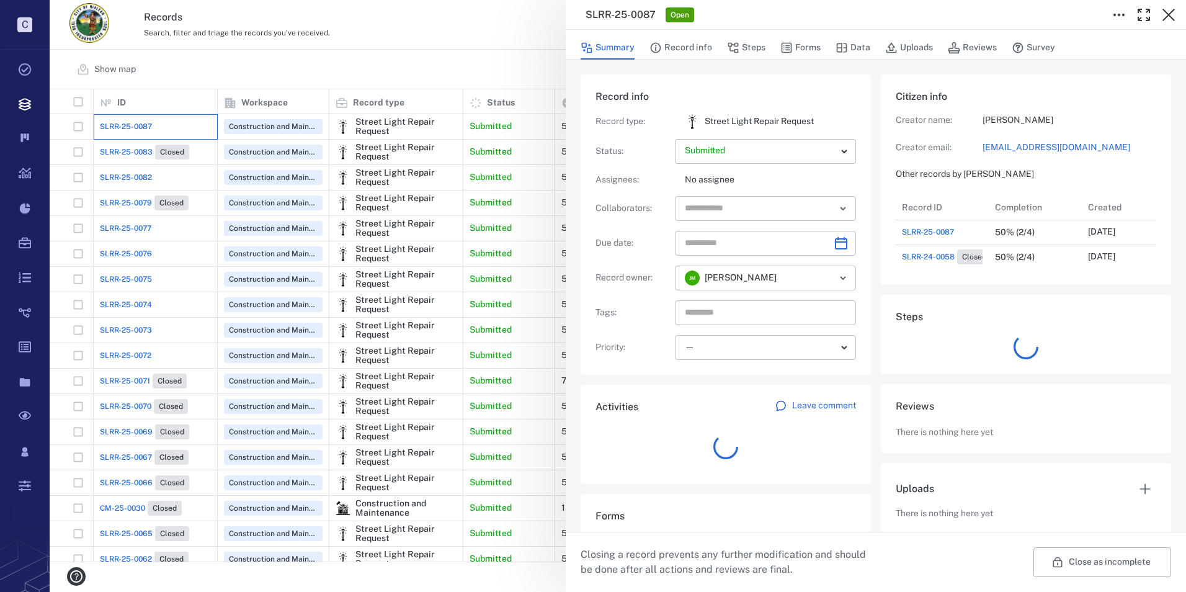
scroll to position [74, 246]
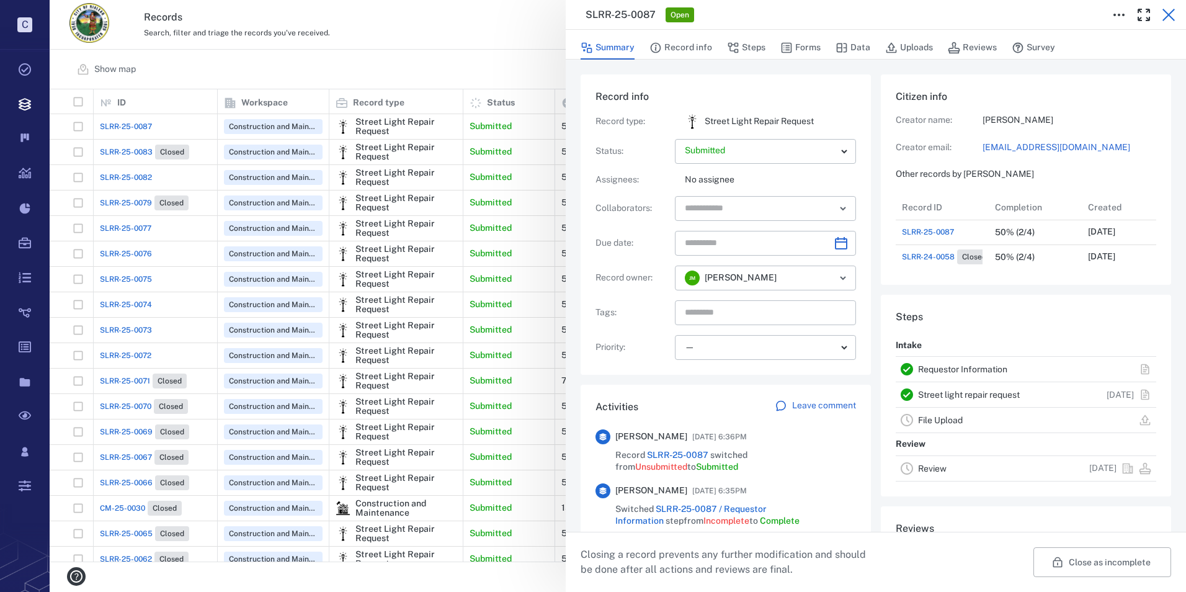
click at [1163, 20] on icon "button" at bounding box center [1169, 15] width 12 height 12
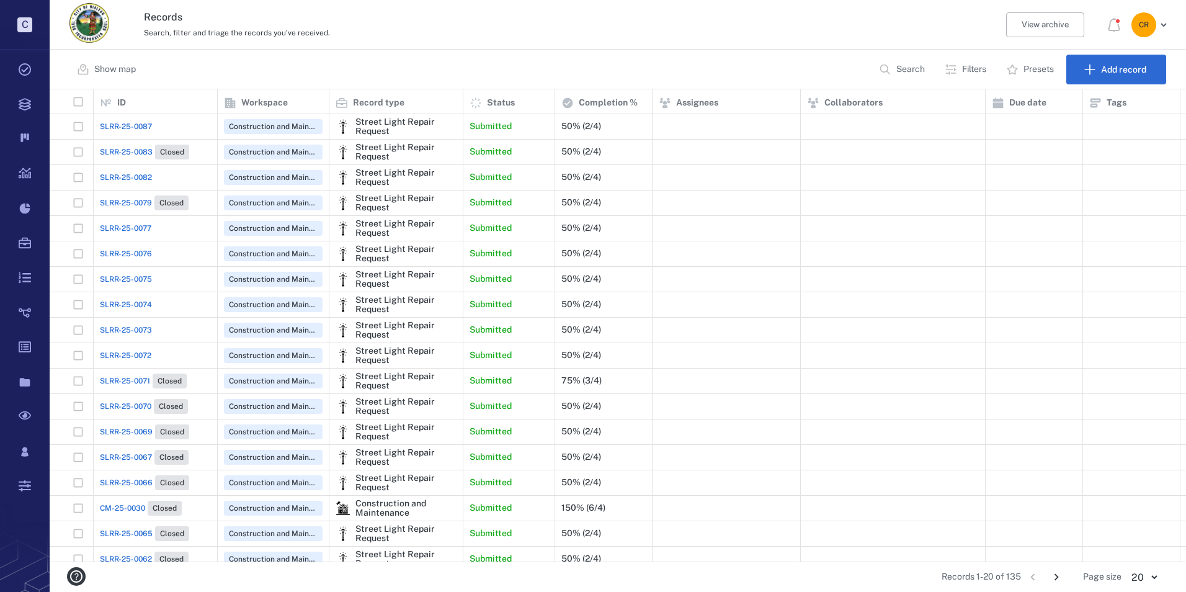
click at [134, 125] on span "SLRR-25-0087" at bounding box center [126, 126] width 52 height 11
click at [146, 118] on div "SLRR-25-0087" at bounding box center [155, 126] width 111 height 25
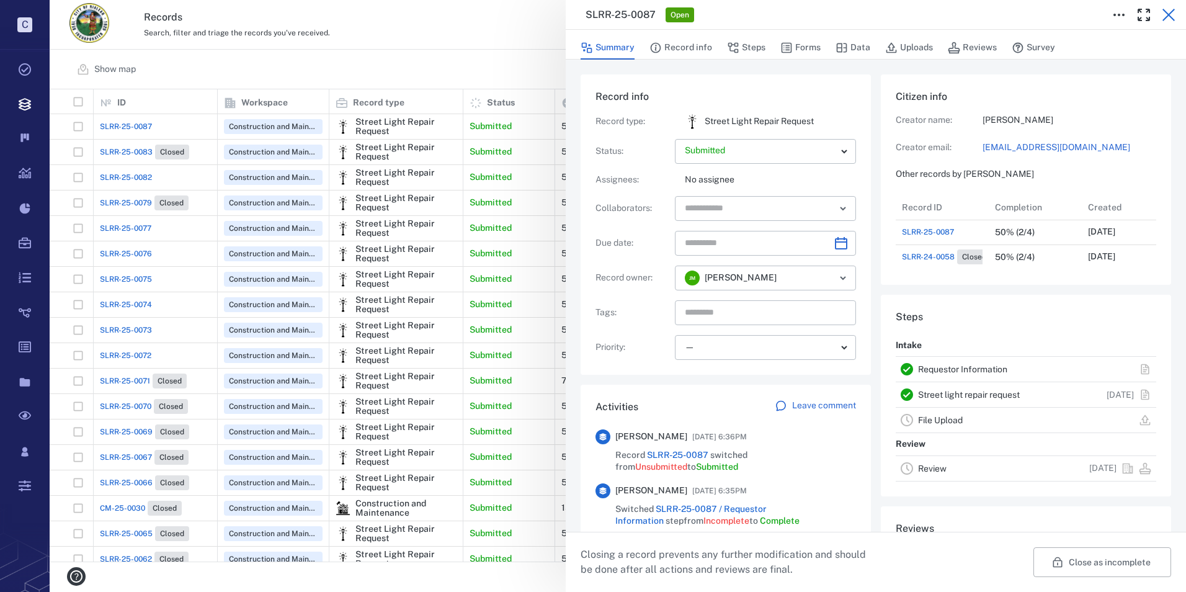
click at [1164, 13] on icon "button" at bounding box center [1169, 14] width 15 height 15
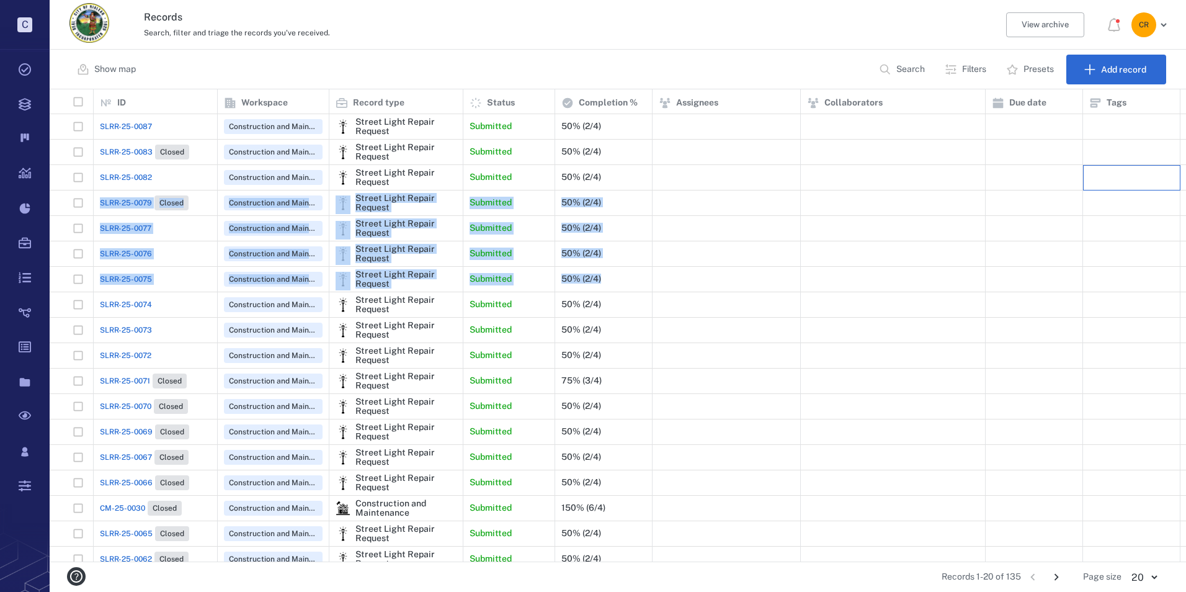
drag, startPoint x: 1160, startPoint y: 176, endPoint x: 1156, endPoint y: 290, distance: 113.6
click at [1156, 290] on div "SLRR-25-0087 Construction and Maintenance Street Light Repair Request Submitted…" at bounding box center [662, 368] width 1224 height 509
click at [944, 243] on div at bounding box center [893, 253] width 172 height 25
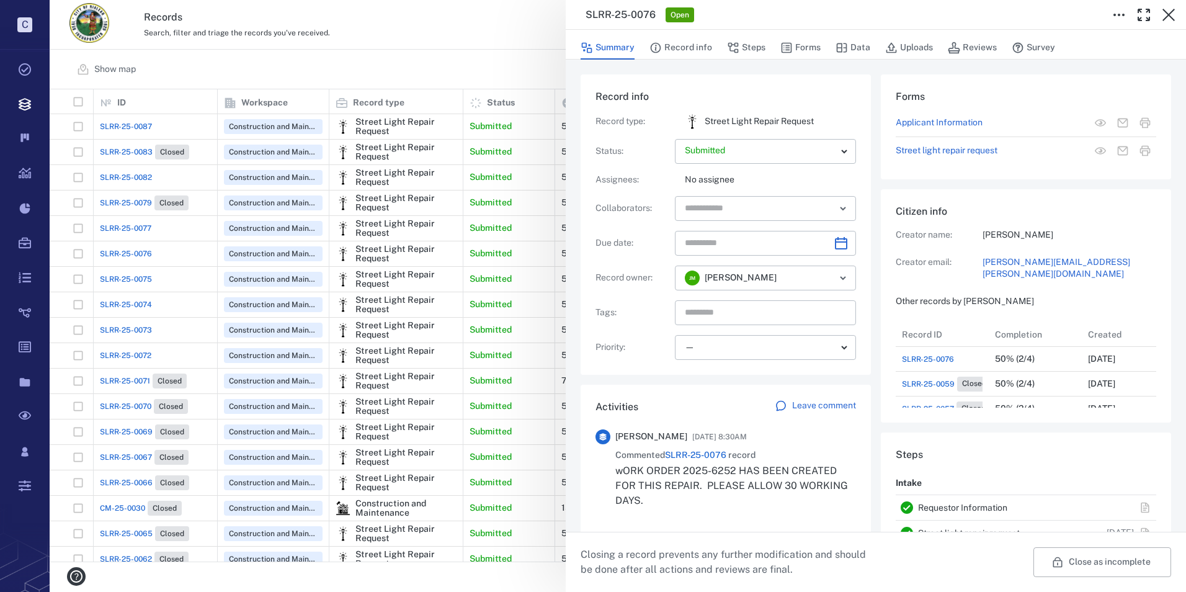
scroll to position [124, 237]
click at [1168, 14] on icon "button" at bounding box center [1169, 15] width 12 height 12
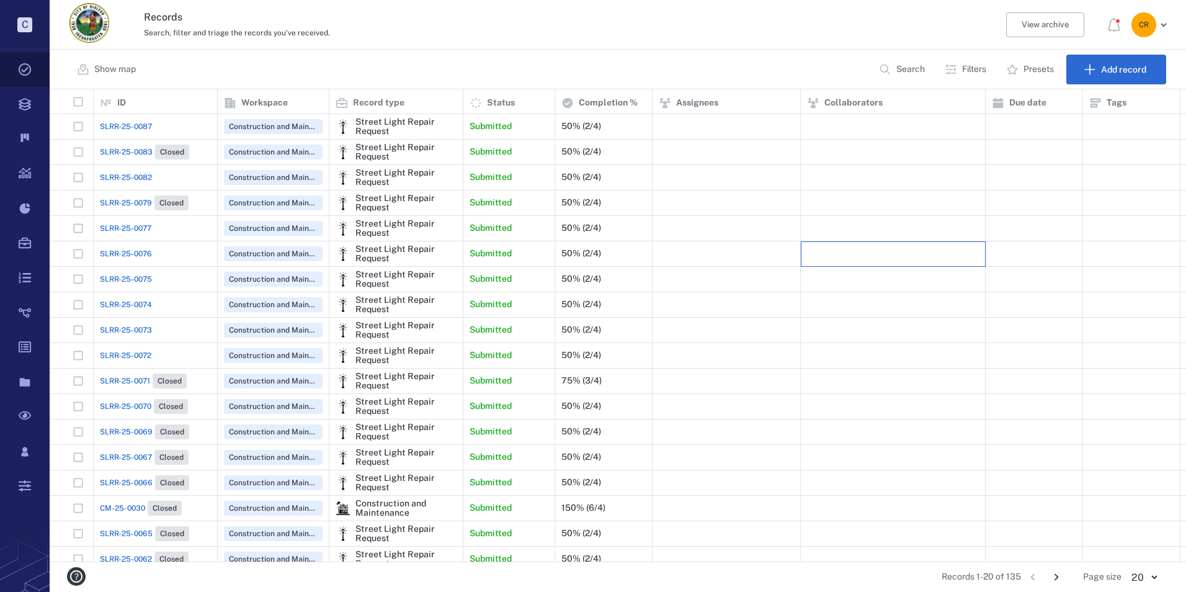
scroll to position [463, 1128]
